Goal: Information Seeking & Learning: Learn about a topic

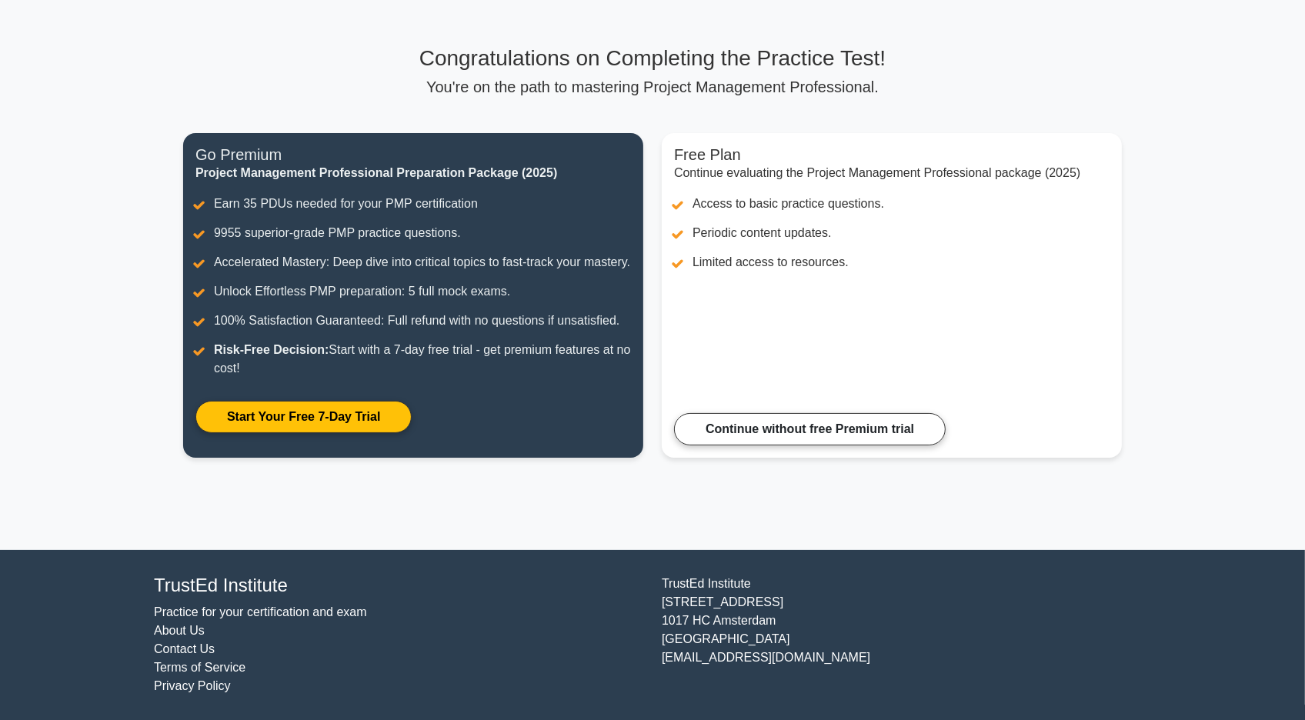
click at [1196, 339] on main "Congratulations on Completing the Practice Test! You're on the path to masterin…" at bounding box center [652, 261] width 1305 height 579
click at [1268, 345] on main "Congratulations on Completing the Practice Test! You're on the path to masterin…" at bounding box center [652, 261] width 1305 height 579
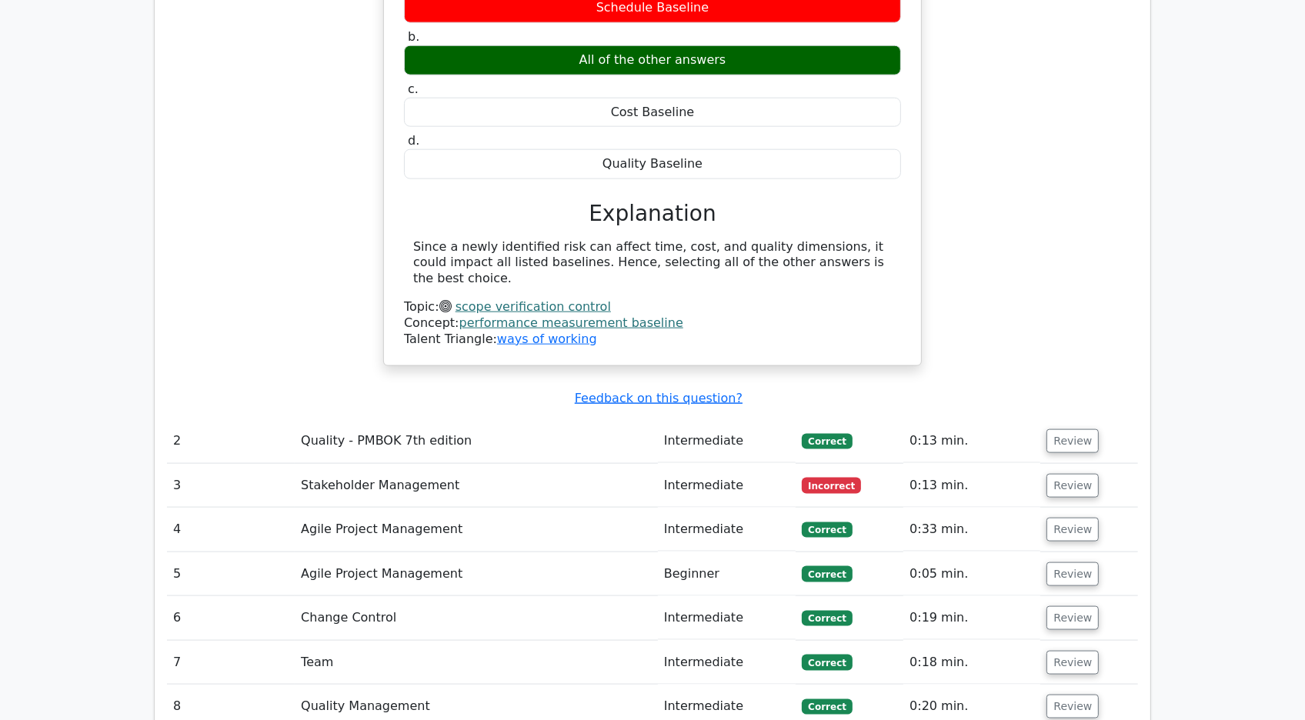
scroll to position [1860, 0]
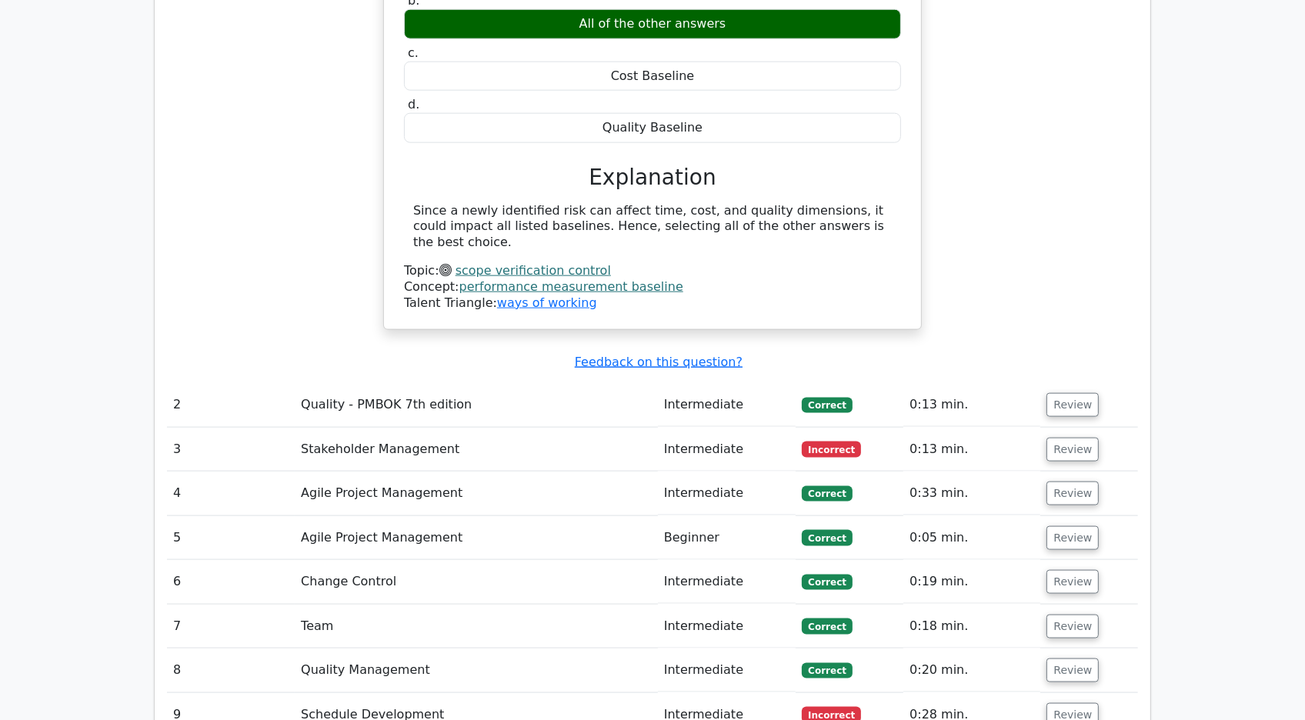
click at [953, 207] on div "A new risk was identified during the execution stage of a project you're managi…" at bounding box center [652, 101] width 971 height 498
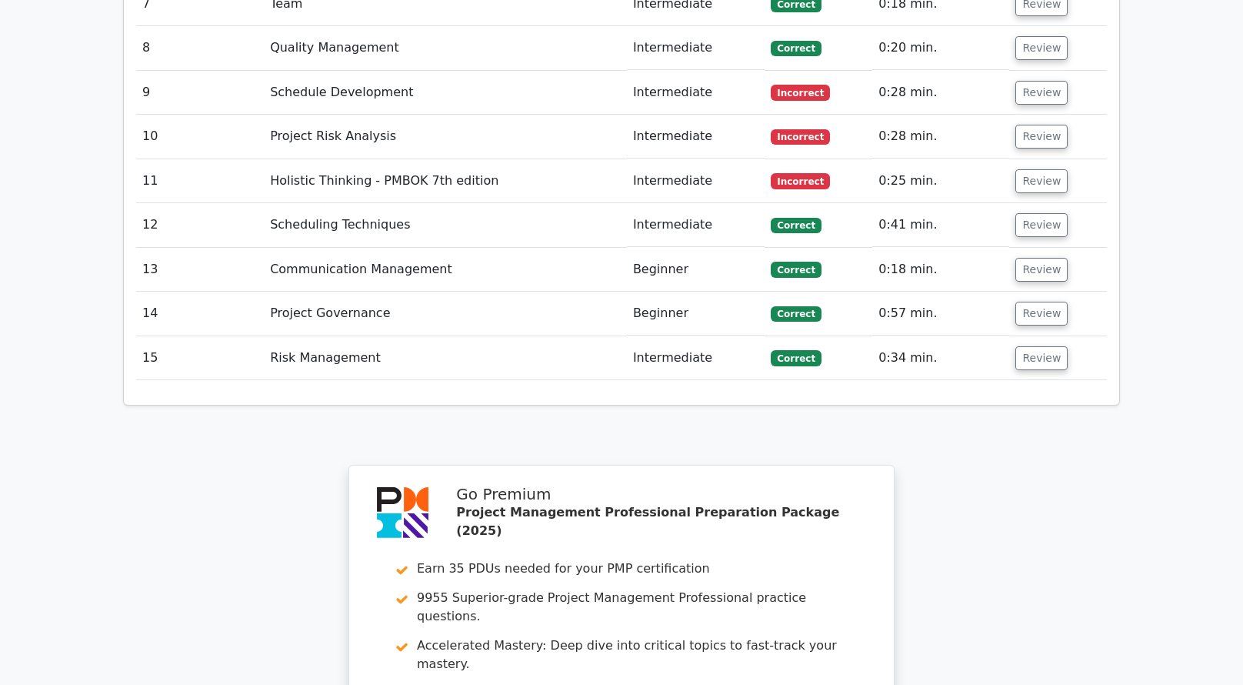
scroll to position [2848, 0]
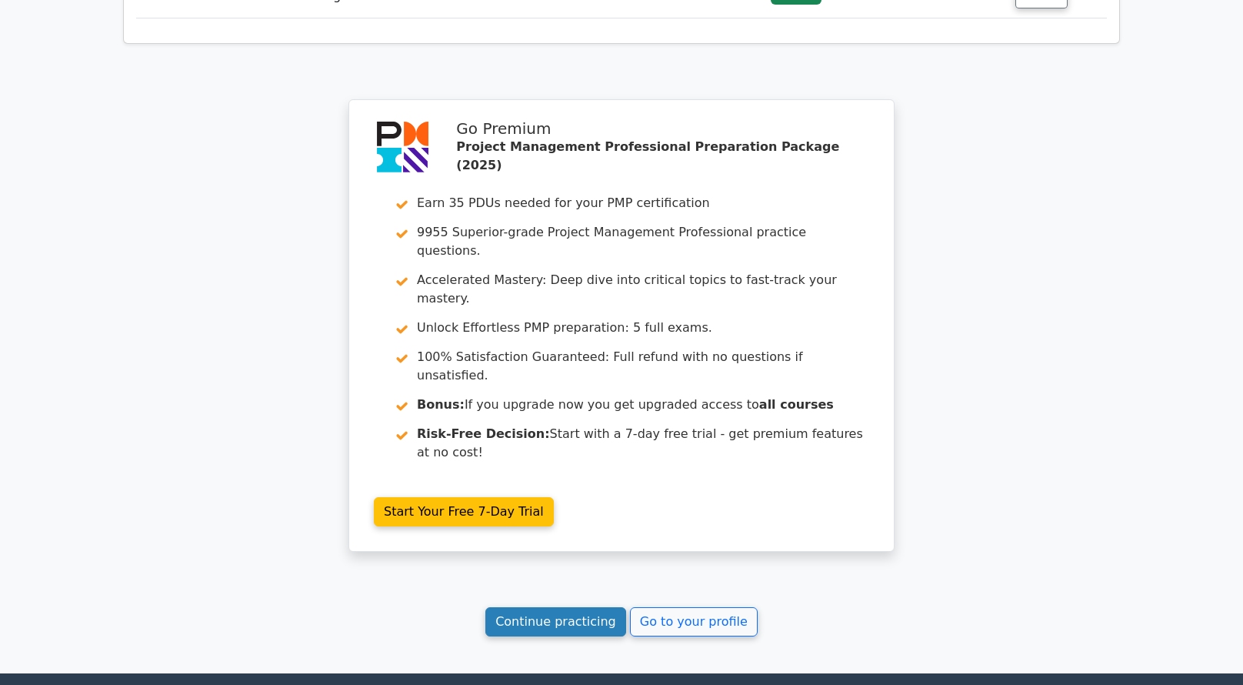
click at [581, 607] on link "Continue practicing" at bounding box center [556, 621] width 141 height 29
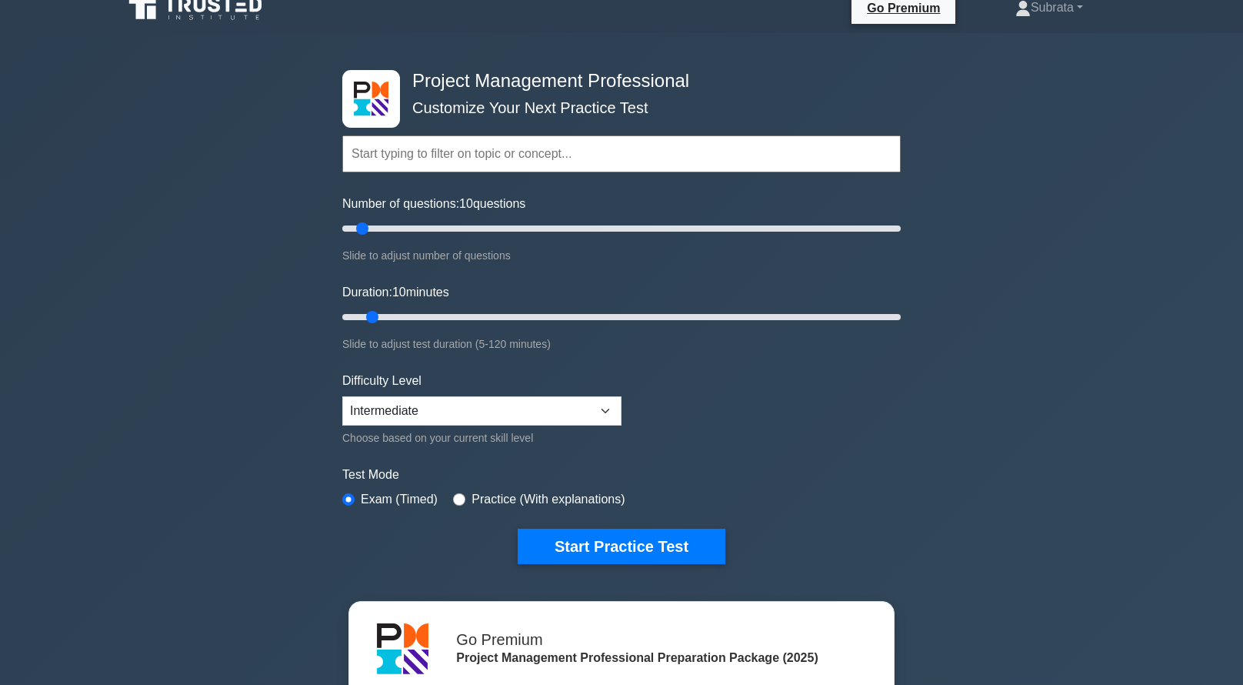
scroll to position [32, 0]
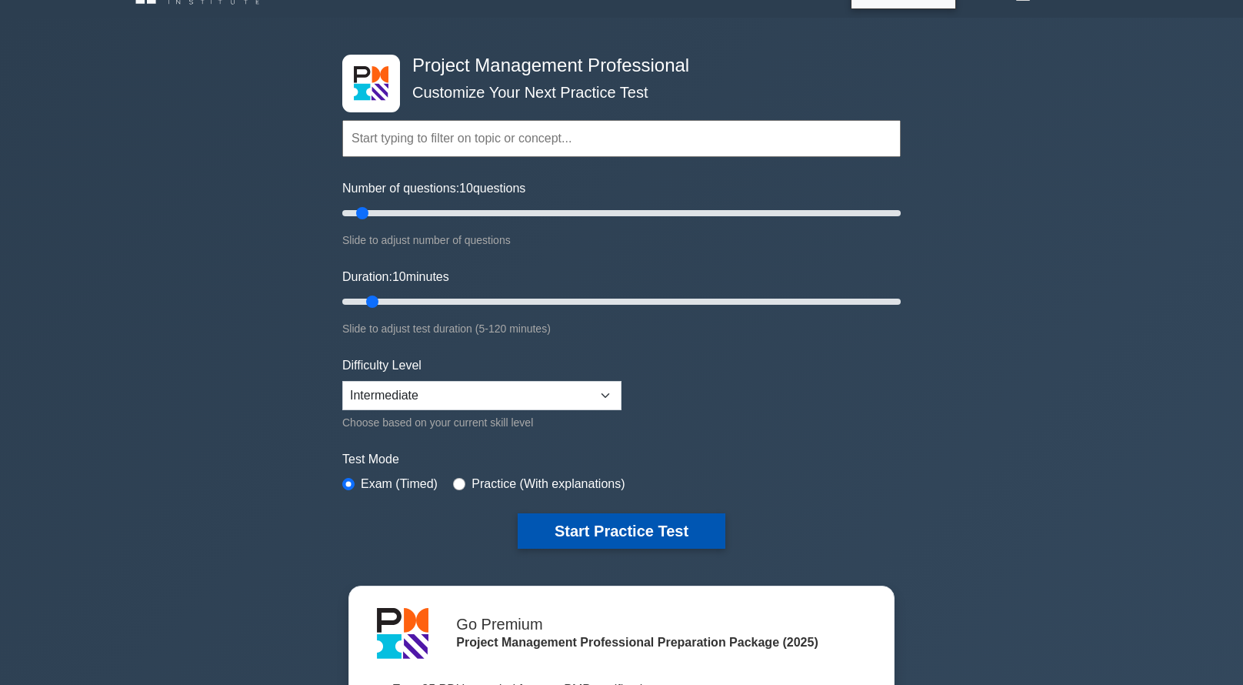
click at [611, 529] on button "Start Practice Test" at bounding box center [622, 530] width 208 height 35
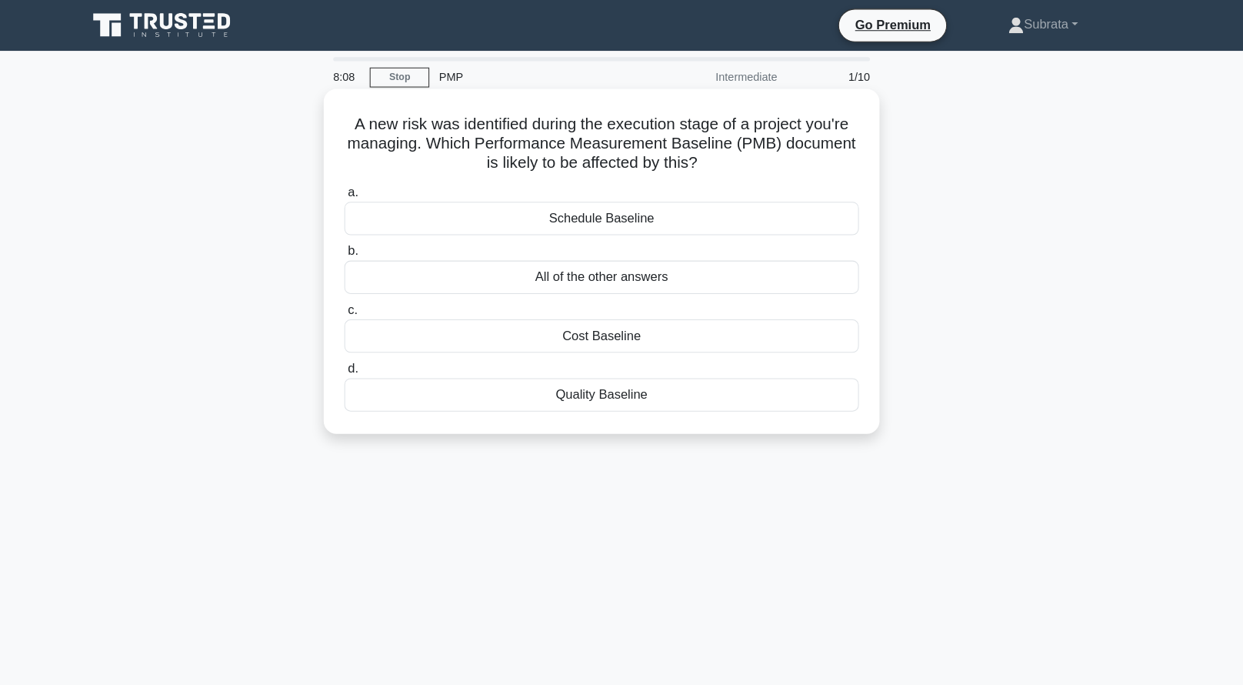
click at [612, 328] on div "Cost Baseline" at bounding box center [621, 325] width 499 height 32
click at [372, 305] on input "c. Cost Baseline" at bounding box center [372, 300] width 0 height 10
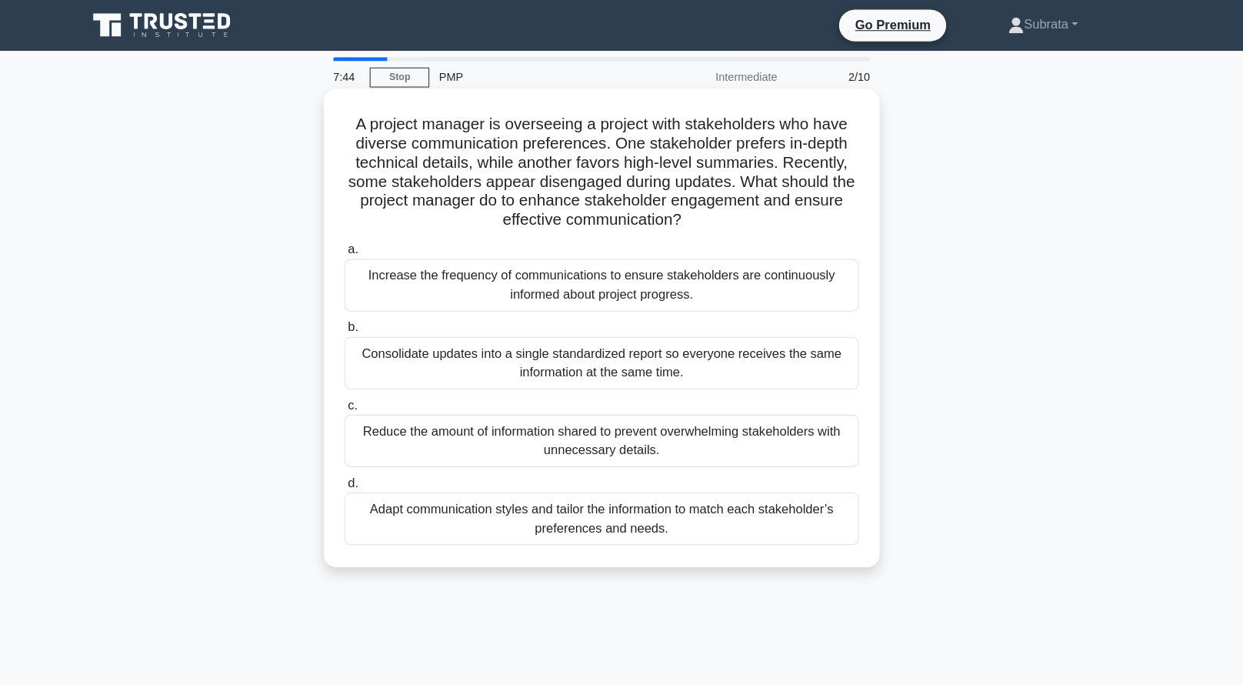
click at [663, 281] on div "Increase the frequency of communications to ensure stakeholders are continuousl…" at bounding box center [621, 276] width 499 height 51
click at [372, 247] on input "a. Increase the frequency of communications to ensure stakeholders are continuo…" at bounding box center [372, 242] width 0 height 10
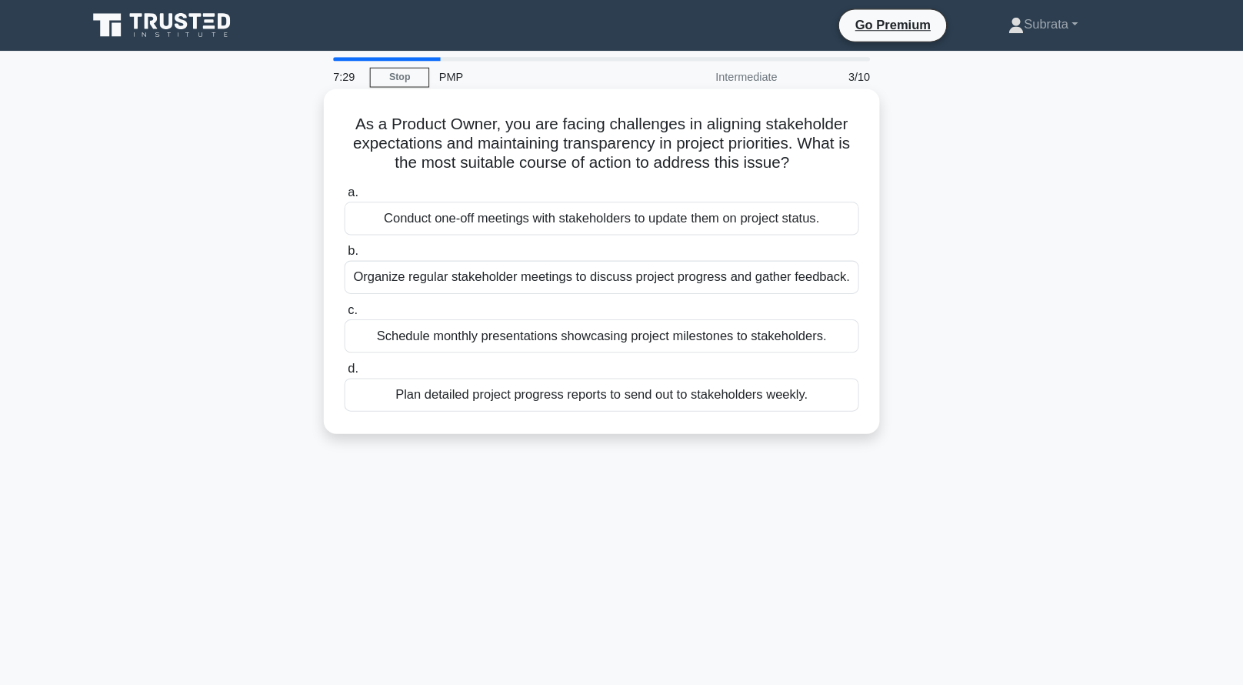
click at [633, 253] on div "Organize regular stakeholder meetings to discuss project progress and gather fe…" at bounding box center [621, 268] width 499 height 32
click at [372, 249] on input "b. Organize regular stakeholder meetings to discuss project progress and gather…" at bounding box center [372, 244] width 0 height 10
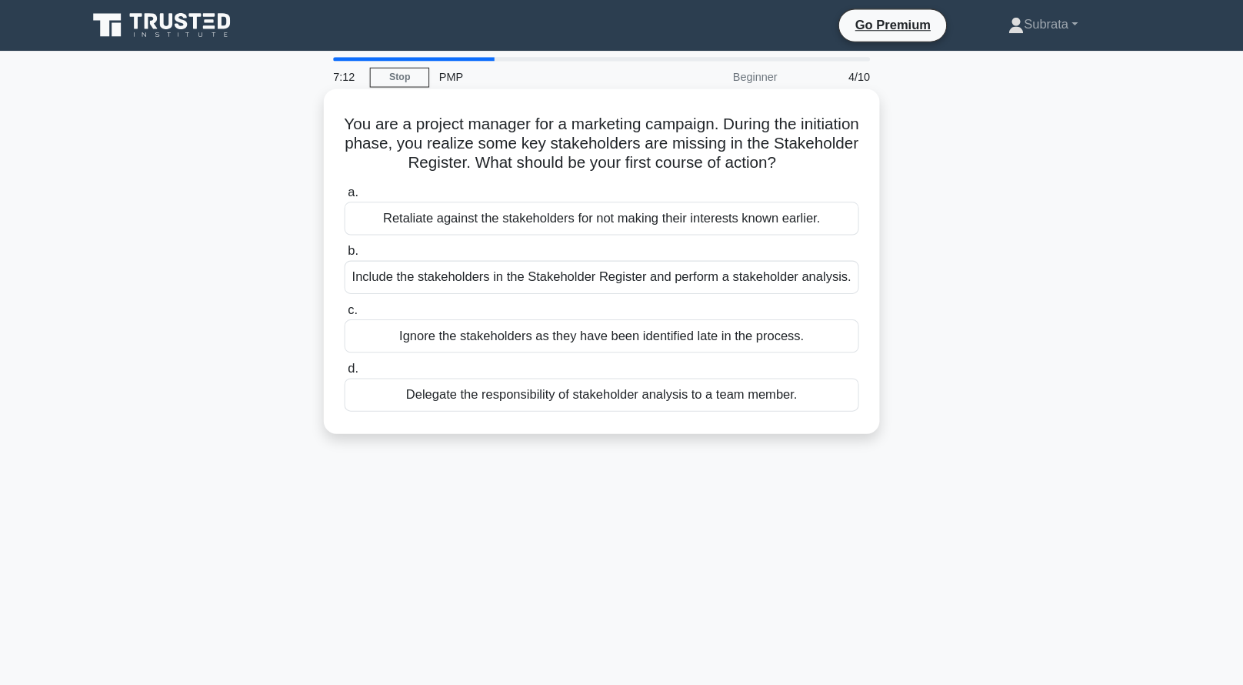
click at [552, 257] on div "Include the stakeholders in the Stakeholder Register and perform a stakeholder …" at bounding box center [621, 268] width 499 height 32
click at [372, 249] on input "b. Include the stakeholders in the Stakeholder Register and perform a stakehold…" at bounding box center [372, 244] width 0 height 10
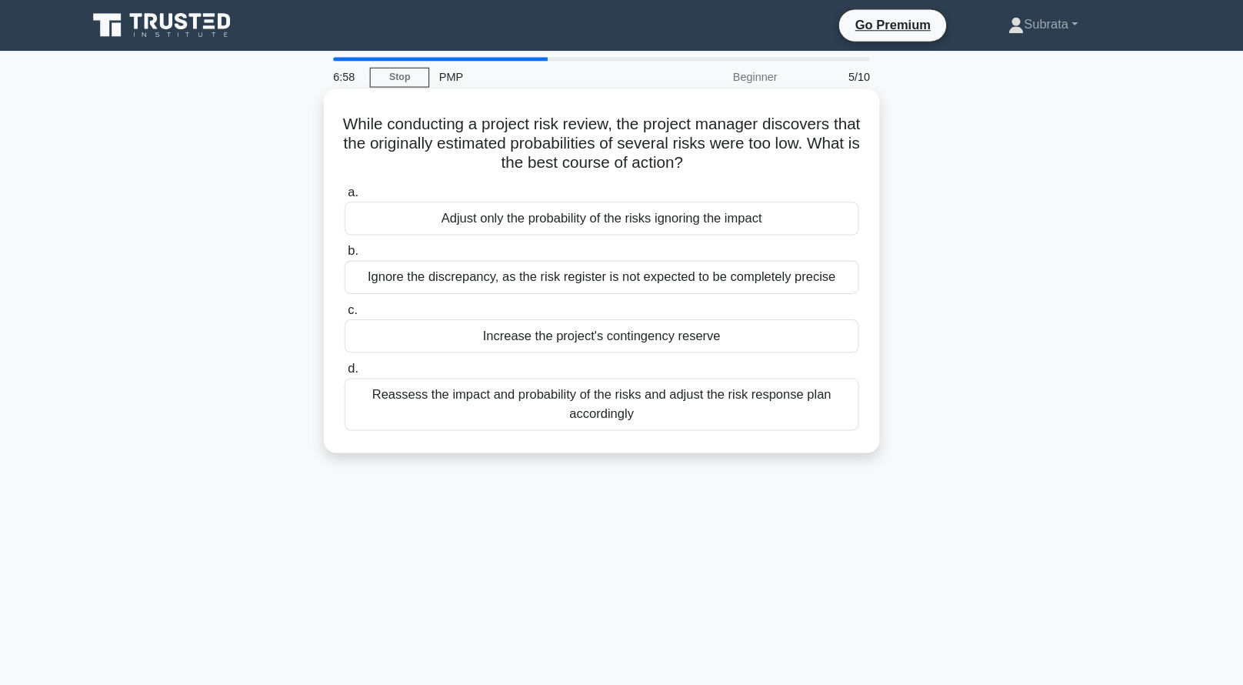
click at [531, 402] on div "Reassess the impact and probability of the risks and adjust the risk response p…" at bounding box center [621, 391] width 499 height 51
click at [372, 362] on input "d. Reassess the impact and probability of the risks and adjust the risk respons…" at bounding box center [372, 357] width 0 height 10
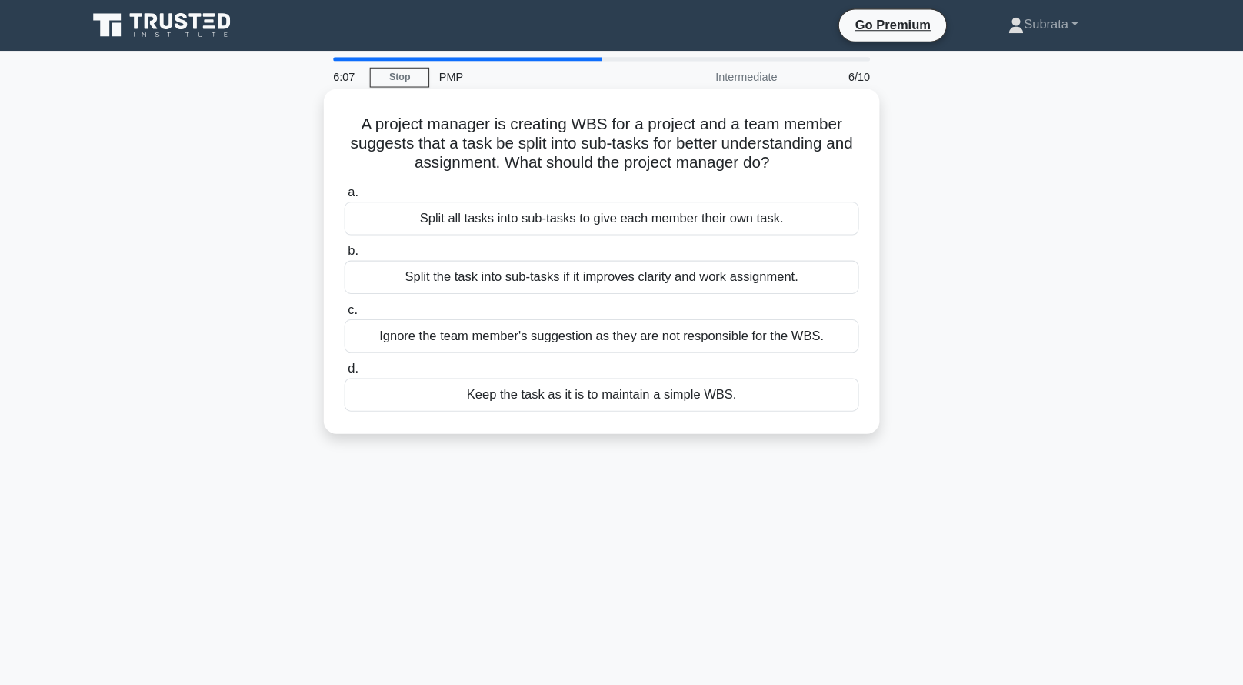
click at [790, 208] on div "Split all tasks into sub-tasks to give each member their own task." at bounding box center [621, 211] width 499 height 32
click at [372, 192] on input "a. Split all tasks into sub-tasks to give each member their own task." at bounding box center [372, 187] width 0 height 10
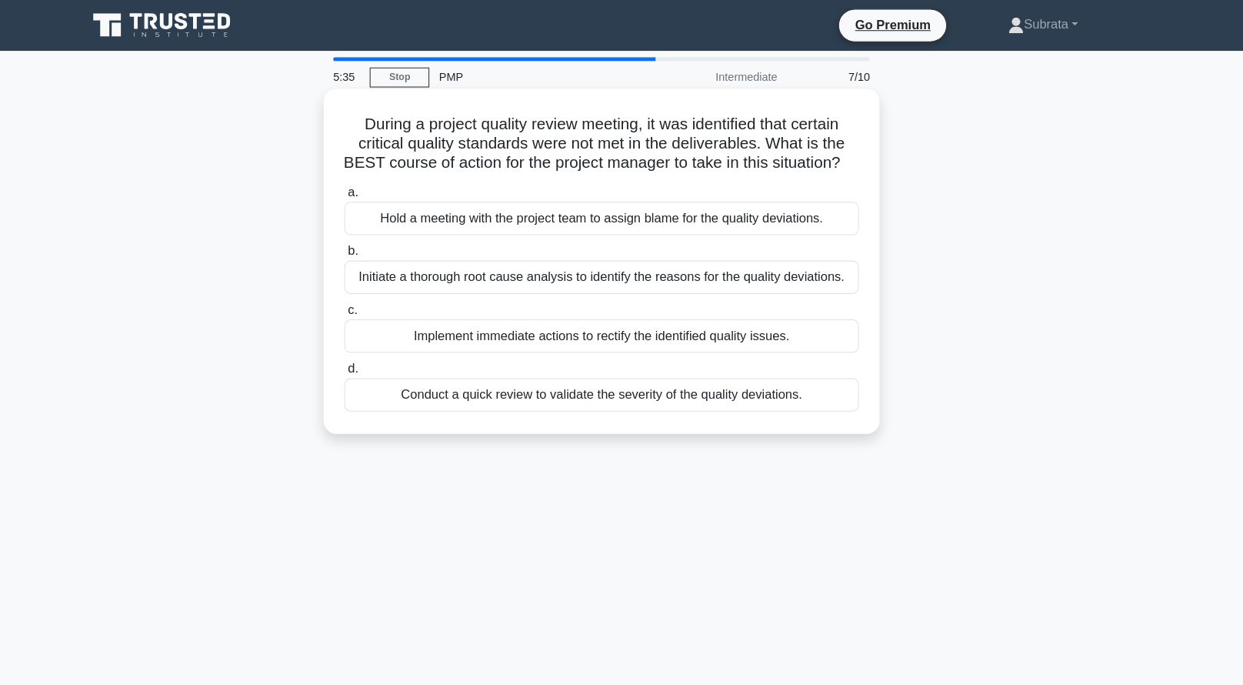
click at [691, 277] on div "Initiate a thorough root cause analysis to identify the reasons for the quality…" at bounding box center [621, 268] width 499 height 32
click at [372, 249] on input "b. Initiate a thorough root cause analysis to identify the reasons for the qual…" at bounding box center [372, 244] width 0 height 10
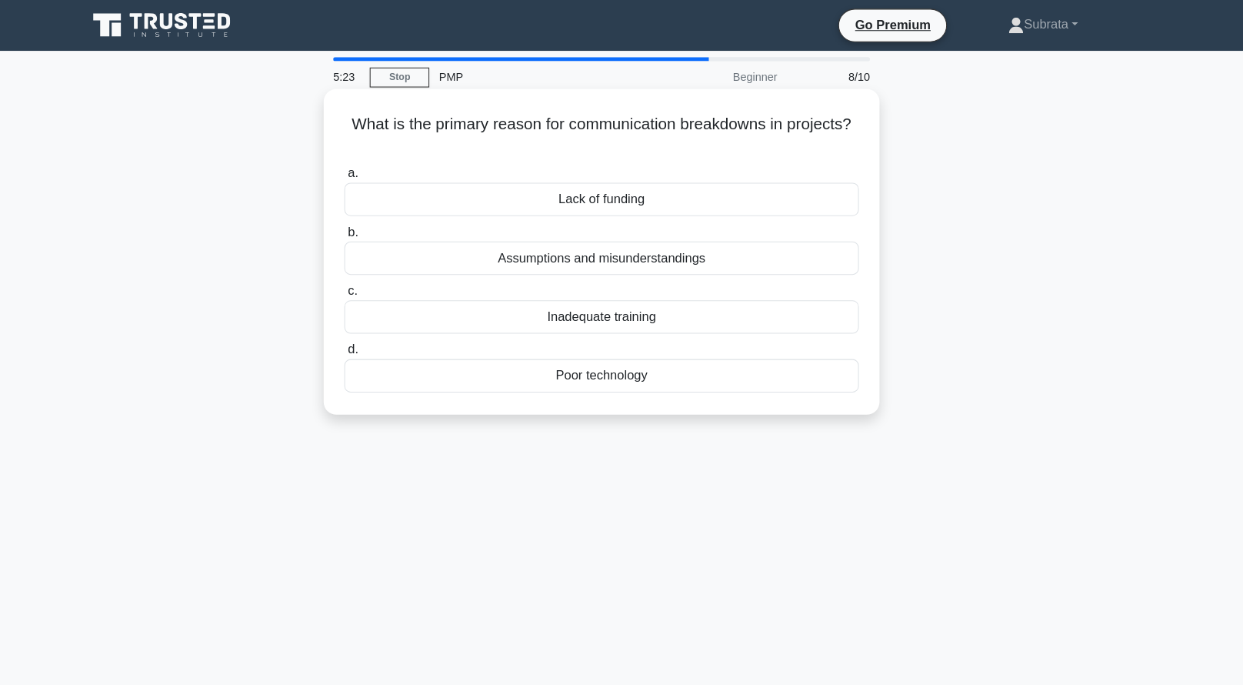
click at [641, 255] on div "Assumptions and misunderstandings" at bounding box center [621, 250] width 499 height 32
click at [372, 230] on input "b. Assumptions and misunderstandings" at bounding box center [372, 225] width 0 height 10
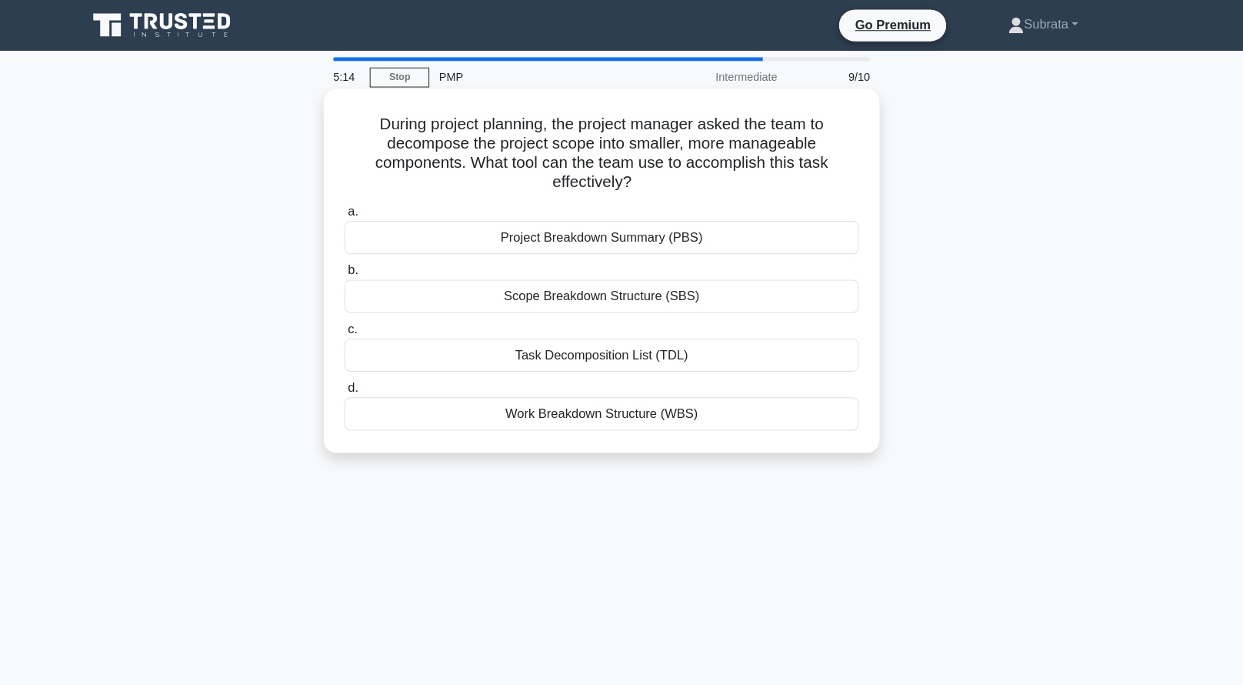
click at [662, 392] on div "Work Breakdown Structure (WBS)" at bounding box center [621, 401] width 499 height 32
click at [372, 381] on input "d. Work Breakdown Structure (WBS)" at bounding box center [372, 376] width 0 height 10
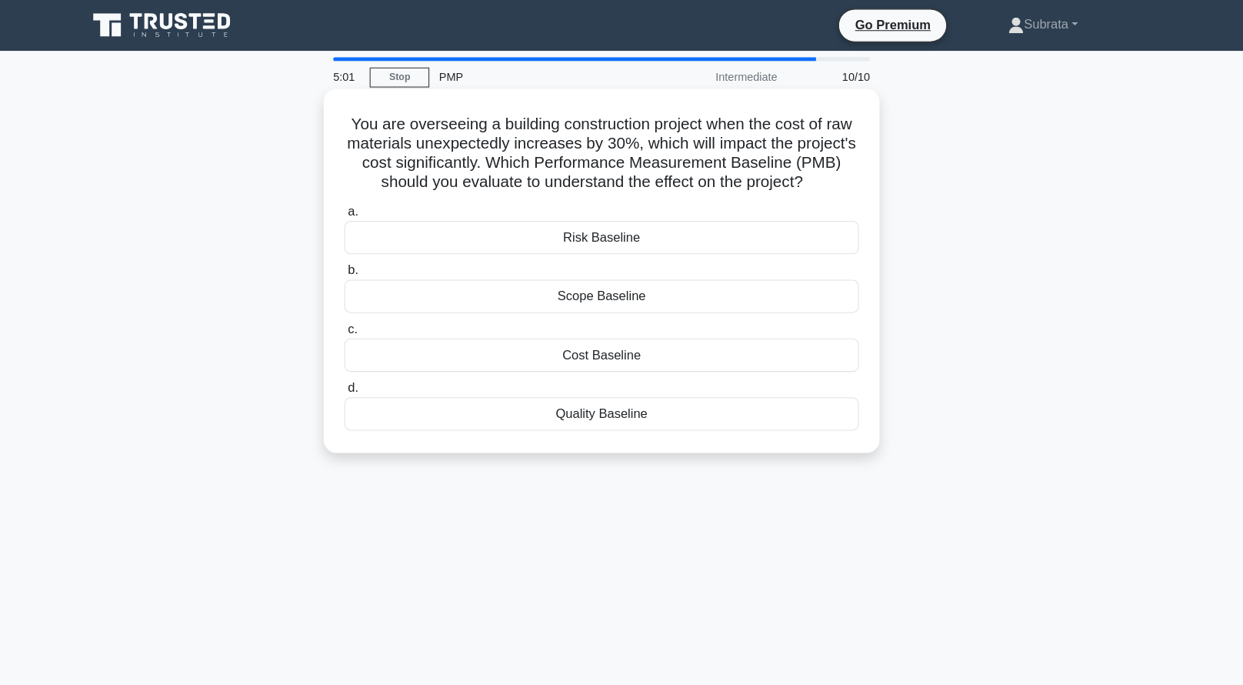
click at [652, 343] on div "Cost Baseline" at bounding box center [621, 344] width 499 height 32
click at [372, 324] on input "c. Cost Baseline" at bounding box center [372, 319] width 0 height 10
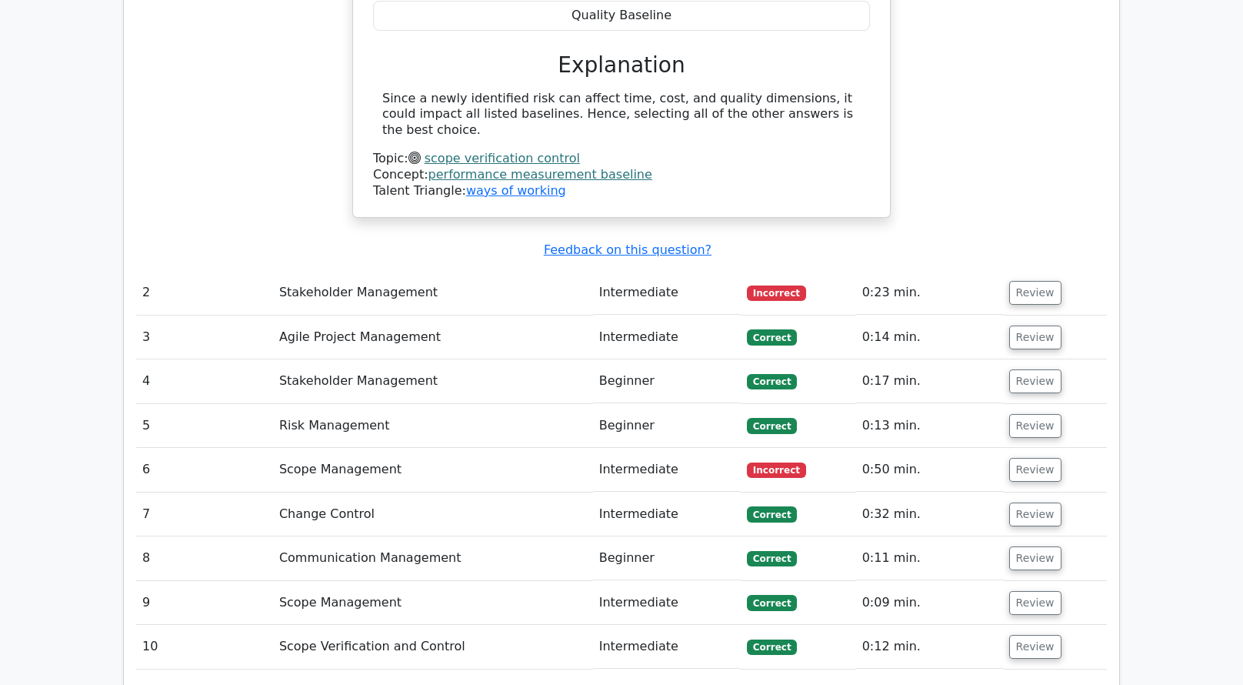
scroll to position [1689, 0]
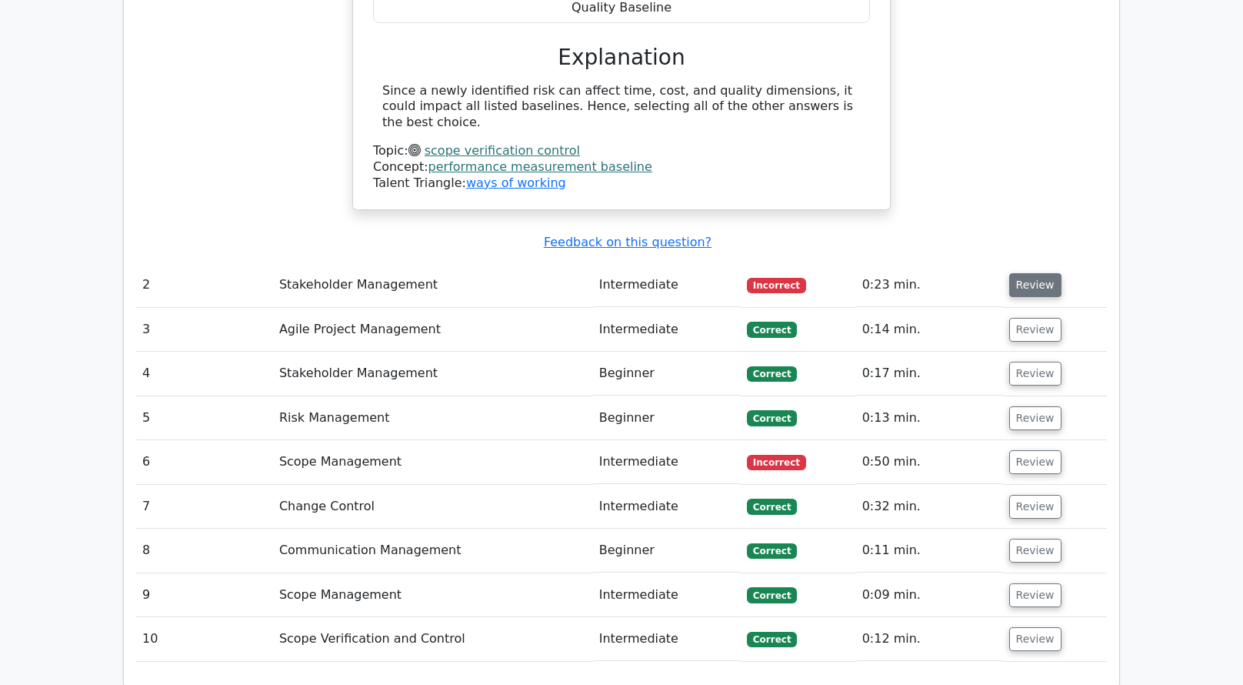
click at [1021, 273] on button "Review" at bounding box center [1035, 285] width 52 height 24
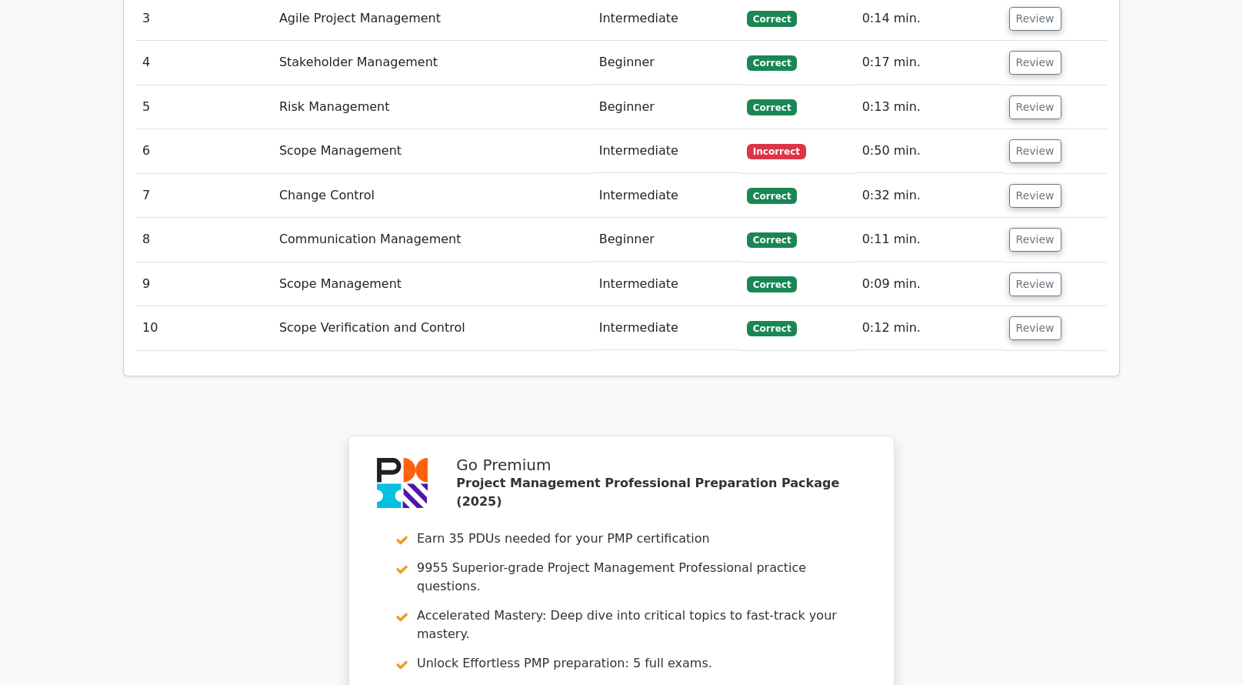
scroll to position [2704, 0]
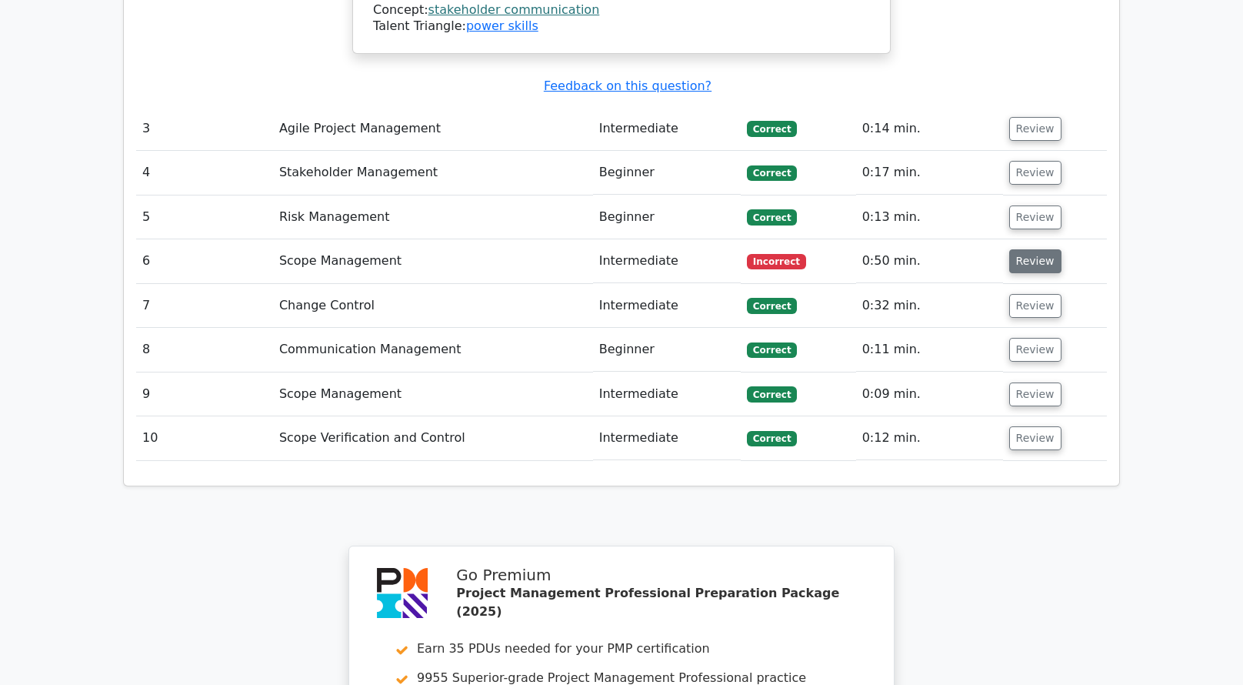
click at [1018, 249] on button "Review" at bounding box center [1035, 261] width 52 height 24
